Goal: Task Accomplishment & Management: Complete application form

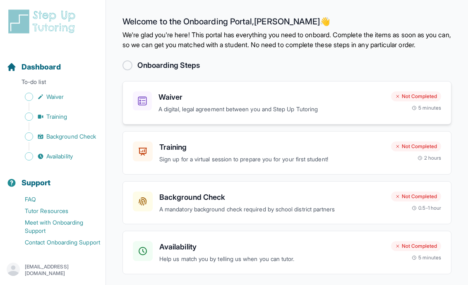
click at [205, 114] on p "A digital, legal agreement between you and Step Up Tutoring" at bounding box center [271, 110] width 226 height 10
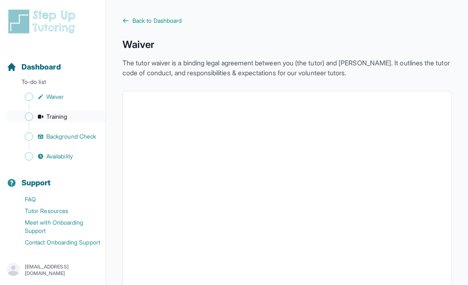
click at [55, 115] on span "Training" at bounding box center [56, 117] width 21 height 8
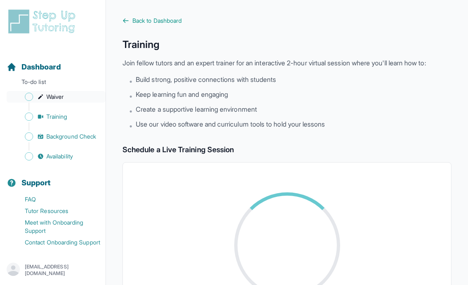
click at [50, 96] on span "Waiver" at bounding box center [54, 97] width 17 height 8
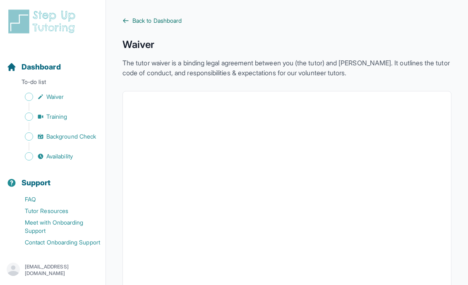
click at [128, 19] on icon at bounding box center [125, 20] width 7 height 7
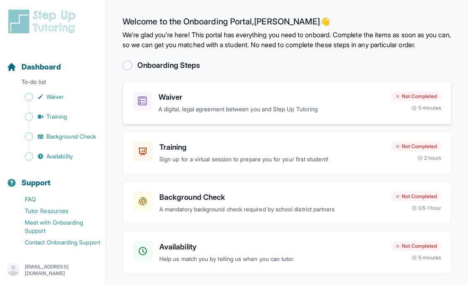
click at [308, 114] on p "A digital, legal agreement between you and Step Up Tutoring" at bounding box center [271, 110] width 226 height 10
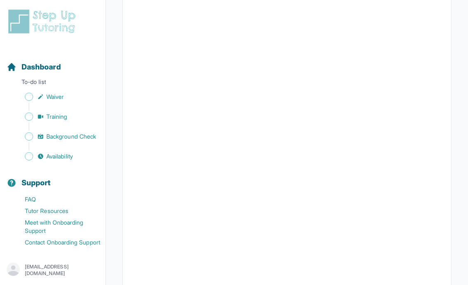
scroll to position [1297, 0]
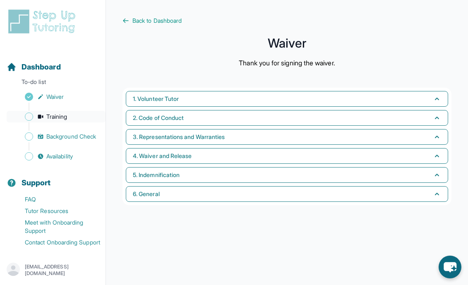
click at [64, 116] on span "Training" at bounding box center [56, 117] width 21 height 8
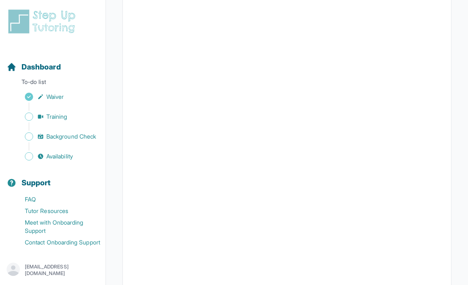
scroll to position [172, 0]
click at [59, 108] on div "Sidebar" at bounding box center [55, 107] width 96 height 8
click at [64, 135] on span "Background Check" at bounding box center [71, 136] width 50 height 8
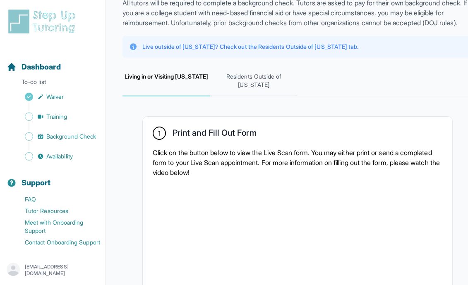
scroll to position [14, 0]
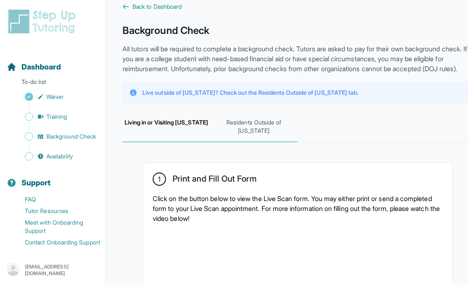
click at [234, 139] on span "Residents Outside of [US_STATE]" at bounding box center [254, 127] width 88 height 31
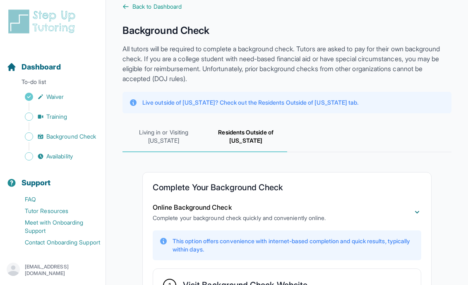
click at [177, 146] on span "Living in or Visiting [US_STATE]" at bounding box center [163, 137] width 82 height 31
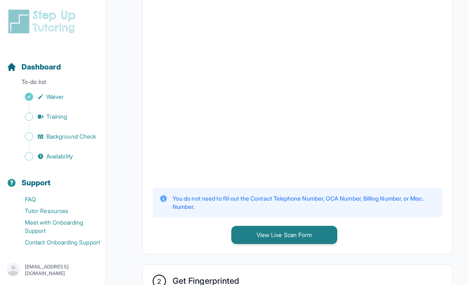
scroll to position [256, 0]
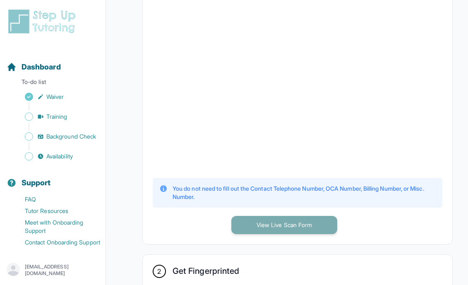
click at [250, 234] on button "View Live Scan Form" at bounding box center [284, 225] width 106 height 18
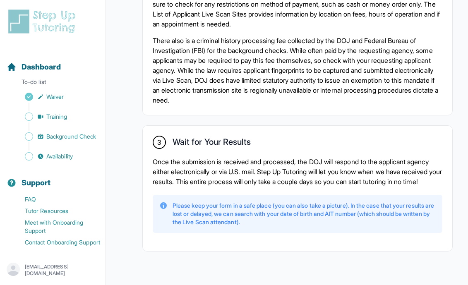
scroll to position [710, 0]
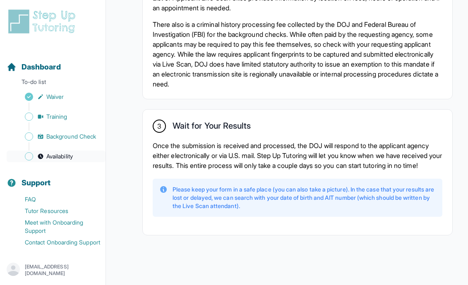
click at [66, 155] on span "Availability" at bounding box center [59, 156] width 26 height 8
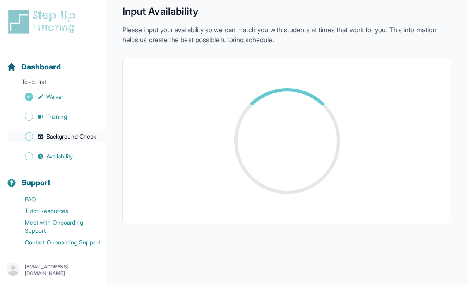
scroll to position [196, 0]
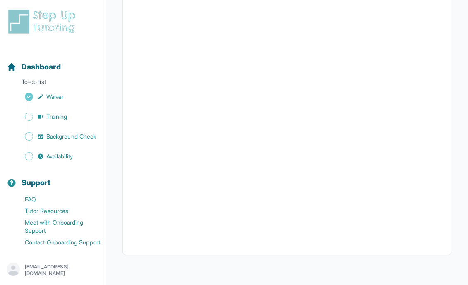
click at [66, 142] on div "Sidebar" at bounding box center [55, 146] width 96 height 8
click at [50, 137] on span "Background Check" at bounding box center [71, 136] width 50 height 8
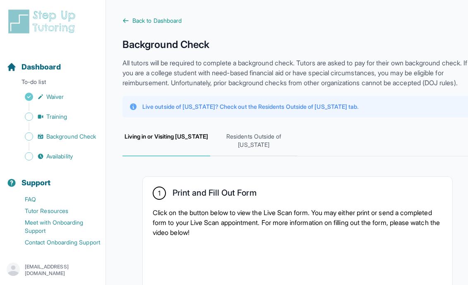
scroll to position [9, 0]
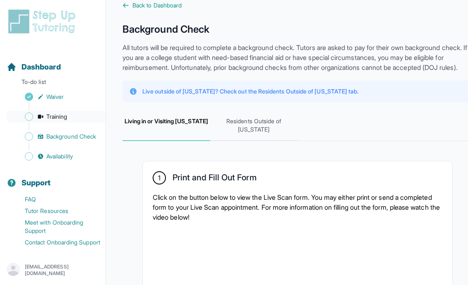
click at [56, 113] on span "Training" at bounding box center [56, 117] width 21 height 8
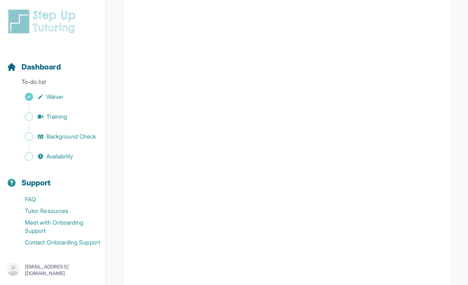
scroll to position [206, 0]
